Goal: Check status: Check status

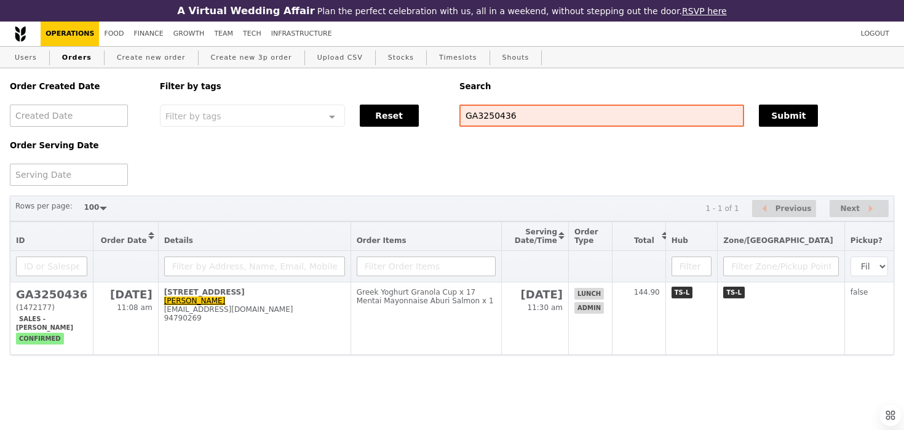
select select "100"
click at [500, 111] on input "GA3250436" at bounding box center [601, 116] width 285 height 22
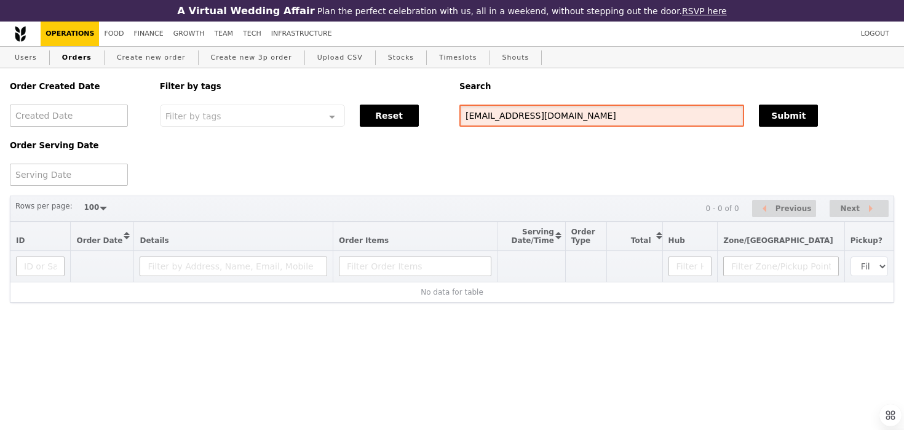
click at [494, 110] on input "[EMAIL_ADDRESS][DOMAIN_NAME]" at bounding box center [601, 116] width 285 height 22
paste input "G3287627"
type input "G3287627"
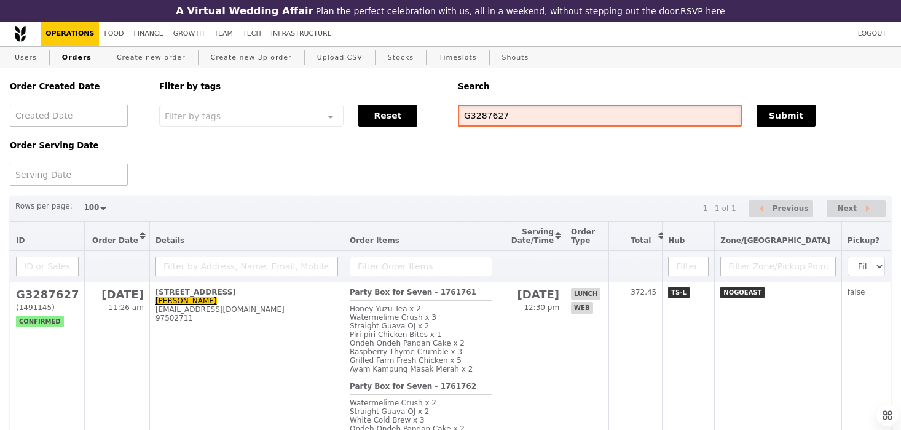
scroll to position [130, 0]
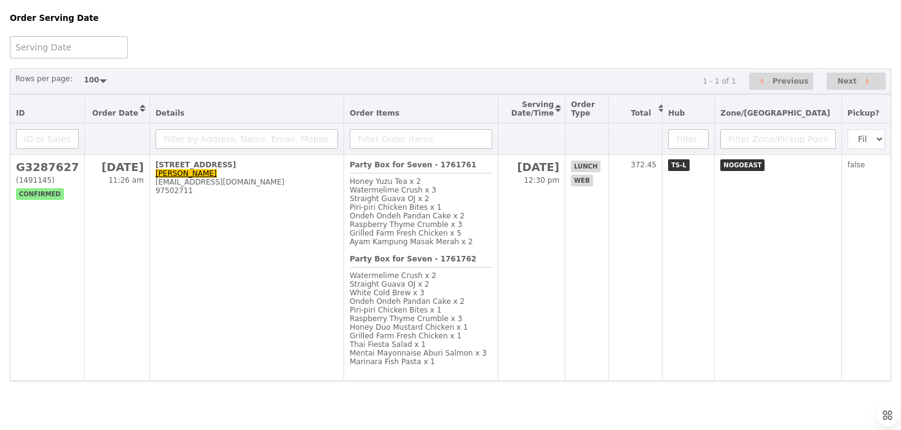
click at [493, 219] on div "Ondeh Ondeh Pandan Cake x 2" at bounding box center [421, 216] width 143 height 9
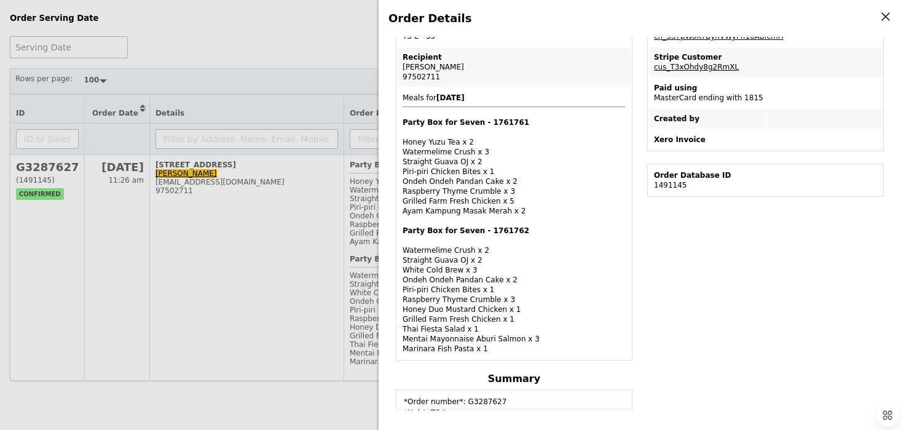
scroll to position [0, 0]
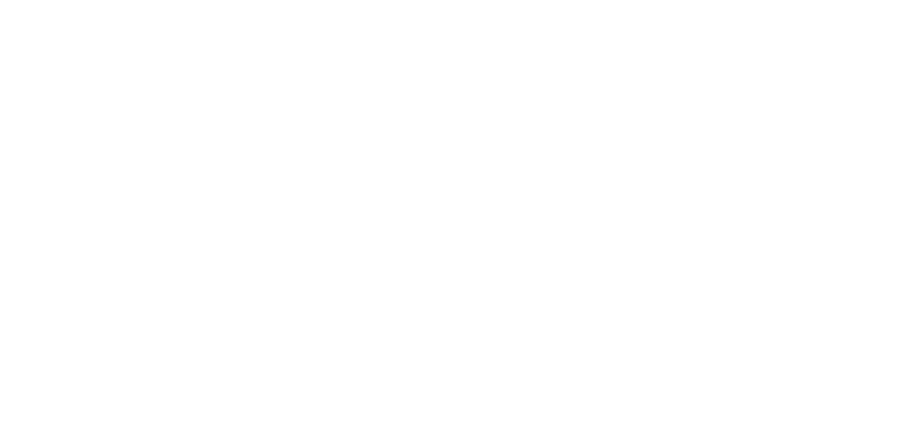
select select "100"
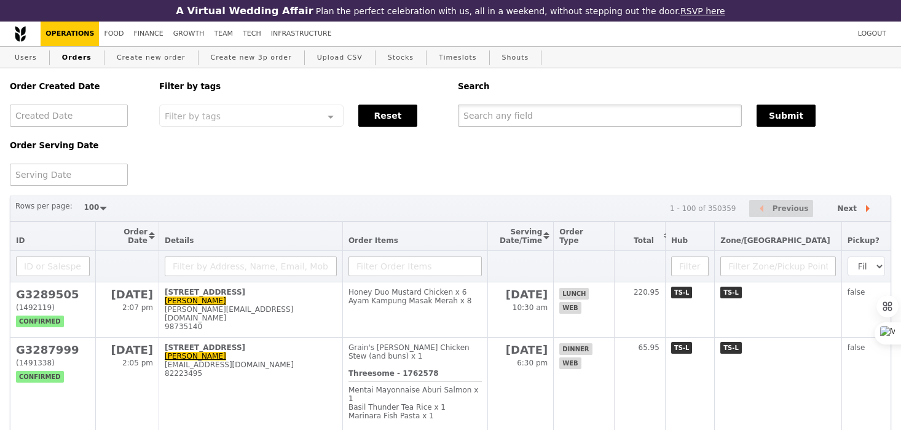
click at [552, 115] on input "text" at bounding box center [600, 116] width 284 height 22
paste input "G3287627"
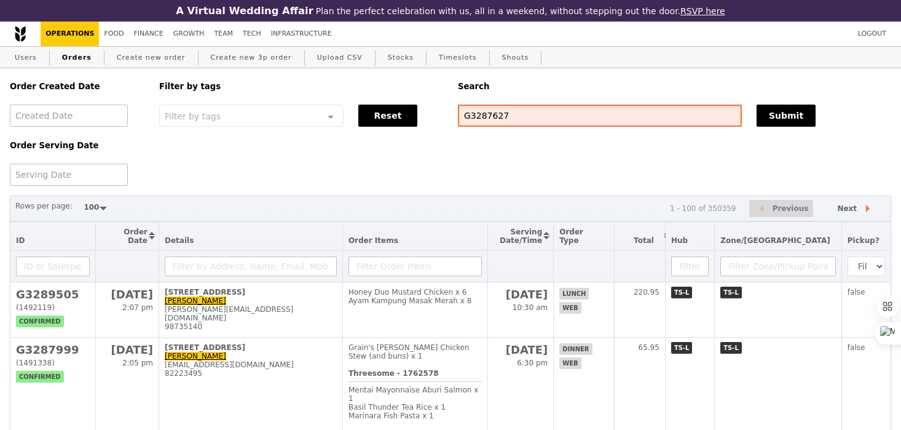
type input "G3287627"
